Goal: Task Accomplishment & Management: Complete application form

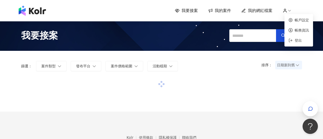
click at [287, 10] on icon at bounding box center [284, 10] width 5 height 5
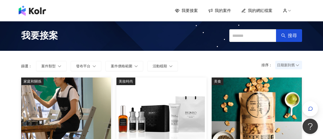
click at [196, 11] on span "我要接案" at bounding box center [189, 11] width 16 height 6
click at [231, 15] on div "我要接案 我的案件 我的網紅檔案" at bounding box center [161, 11] width 291 height 10
click at [229, 13] on span "我的案件" at bounding box center [222, 11] width 16 height 6
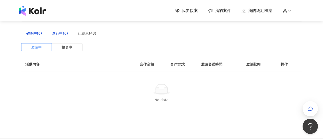
click at [62, 33] on div "進行中(6)" at bounding box center [60, 34] width 16 height 6
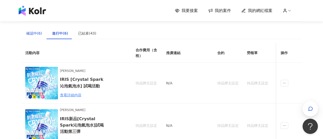
click at [30, 34] on div "確認中(6)" at bounding box center [34, 34] width 16 height 6
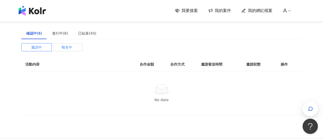
click at [73, 47] on label "報名中" at bounding box center [67, 47] width 31 height 8
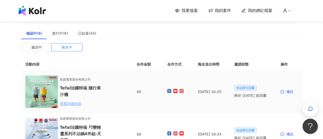
click at [73, 105] on div "查看詳細內容" at bounding box center [82, 104] width 45 height 6
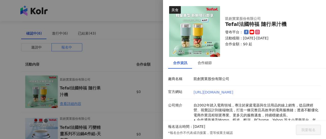
click at [234, 92] on link "[URL][DOMAIN_NAME]" at bounding box center [214, 93] width 40 height 4
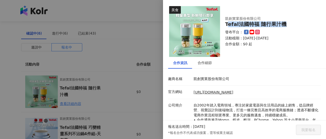
drag, startPoint x: 230, startPoint y: 24, endPoint x: 281, endPoint y: 24, distance: 50.7
click at [281, 24] on div "Tefal法國特福 隨行果汁機" at bounding box center [270, 24] width 90 height 6
copy div "efal法國特福 隨行果汁機"
click at [103, 70] on div at bounding box center [163, 69] width 326 height 139
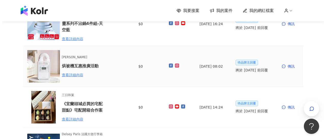
scroll to position [75, 0]
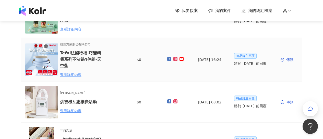
click at [87, 55] on h6 "Tefal法國特福 巧變精靈系列不沾鍋4件組-天空藍" at bounding box center [82, 59] width 45 height 19
click at [43, 57] on img at bounding box center [41, 60] width 33 height 33
click at [69, 72] on div "查看詳細內容" at bounding box center [82, 75] width 45 height 6
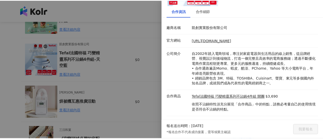
scroll to position [0, 0]
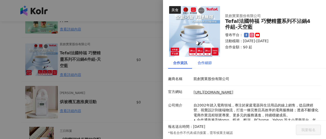
click at [205, 64] on div "合作細節" at bounding box center [205, 63] width 14 height 6
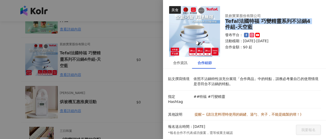
drag, startPoint x: 247, startPoint y: 27, endPoint x: 222, endPoint y: 22, distance: 26.2
click at [222, 22] on div "凱創實業股份有限公司 Tefal法國特福 巧變精靈系列不沾鍋4件組-天空藍 發布平台： 活動檔期：[DATE]-[DATE] 合作金額： $0 起" at bounding box center [270, 31] width 100 height 46
copy div "Tefal法國特福 巧變精靈系列不沾鍋4件組-天空藍"
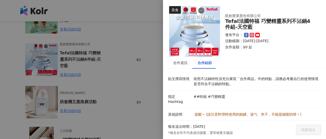
click at [123, 71] on div at bounding box center [163, 69] width 326 height 139
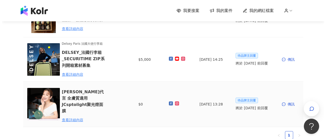
scroll to position [184, 0]
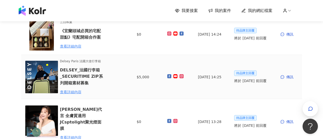
click at [75, 68] on h6 "DELSEY_法國行李箱_SECURITIME ZIP系列開箱素材募集" at bounding box center [82, 76] width 45 height 19
click at [46, 69] on img at bounding box center [41, 77] width 33 height 33
click at [74, 89] on div "查看詳細內容" at bounding box center [82, 92] width 45 height 6
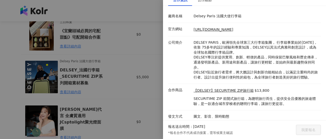
scroll to position [0, 0]
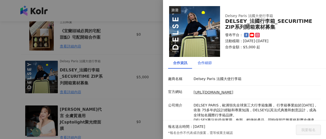
click at [204, 65] on div "合作細節" at bounding box center [205, 63] width 14 height 6
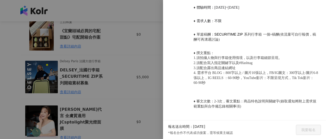
scroll to position [353, 0]
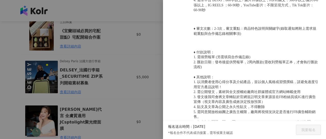
click at [161, 93] on div at bounding box center [163, 69] width 326 height 139
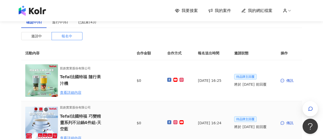
scroll to position [0, 0]
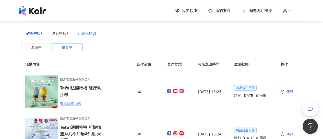
click at [87, 34] on div "已結束(43)" at bounding box center [87, 34] width 18 height 6
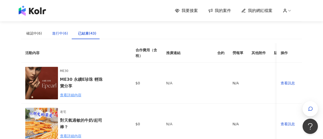
click at [60, 32] on div "進行中(6)" at bounding box center [60, 34] width 16 height 6
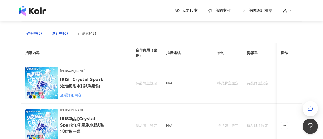
click at [36, 33] on div "確認中(6)" at bounding box center [34, 34] width 16 height 6
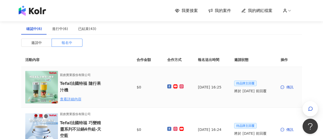
scroll to position [53, 0]
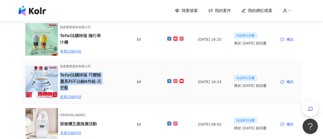
drag, startPoint x: 60, startPoint y: 76, endPoint x: 103, endPoint y: 83, distance: 43.6
click at [103, 83] on h6 "Tefal法國特福 巧變精靈系列不沾鍋4件組-天空藍" at bounding box center [82, 81] width 45 height 19
copy h6 "Tefal法國特福 巧變精靈系列不沾鍋4件組-天空藍"
